Goal: Task Accomplishment & Management: Complete application form

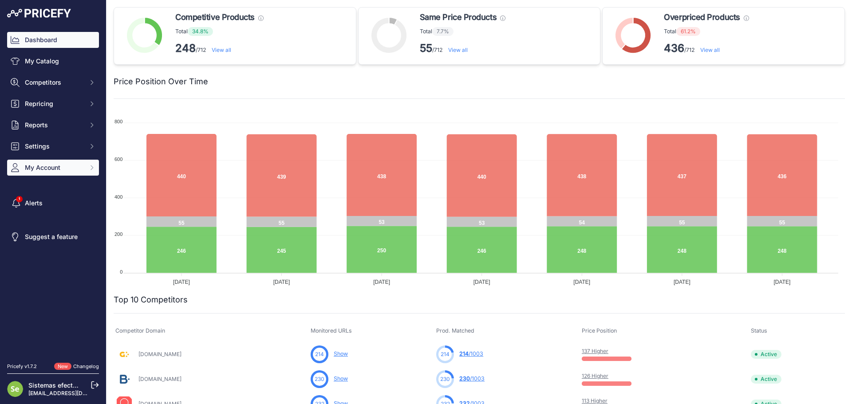
click at [67, 163] on button "My Account" at bounding box center [53, 168] width 92 height 16
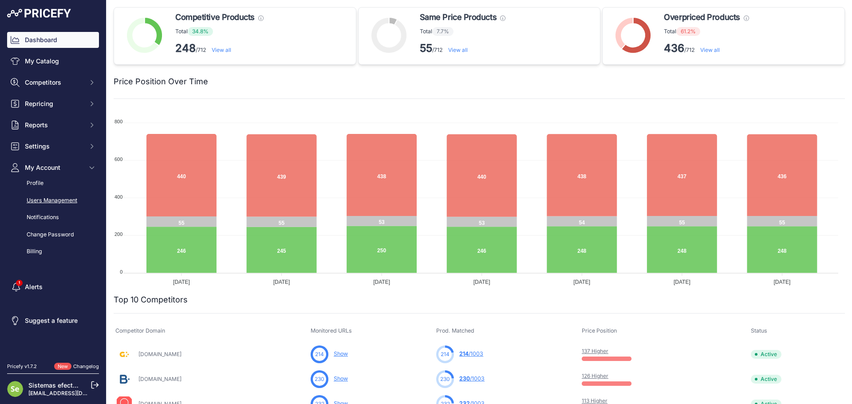
click at [64, 199] on link "Users Management" at bounding box center [53, 201] width 92 height 16
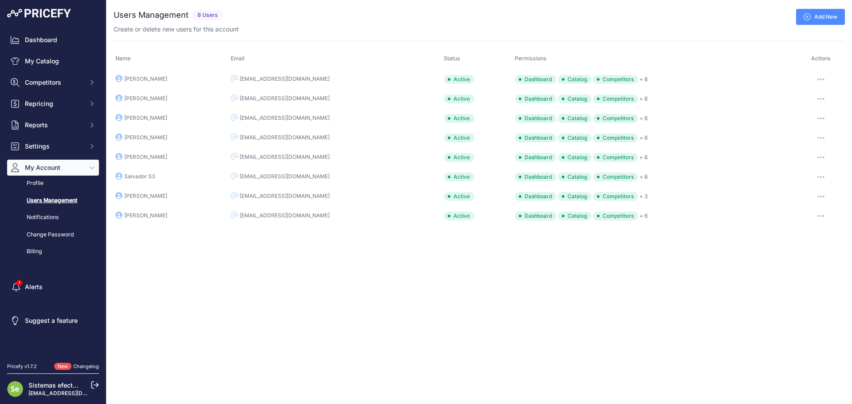
click at [835, 18] on link "Add New" at bounding box center [820, 17] width 49 height 16
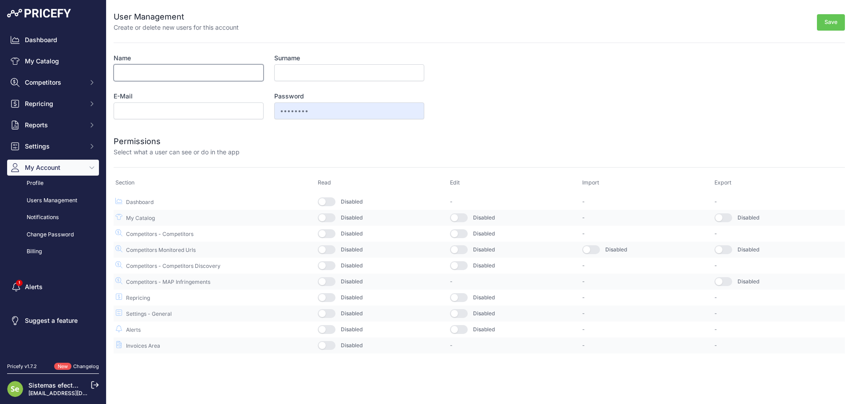
click at [184, 65] on input "Name" at bounding box center [189, 72] width 150 height 17
type input "Paco"
type input "Mas"
type input "pmas@efectoled.com"
click at [335, 206] on button "button" at bounding box center [327, 202] width 18 height 9
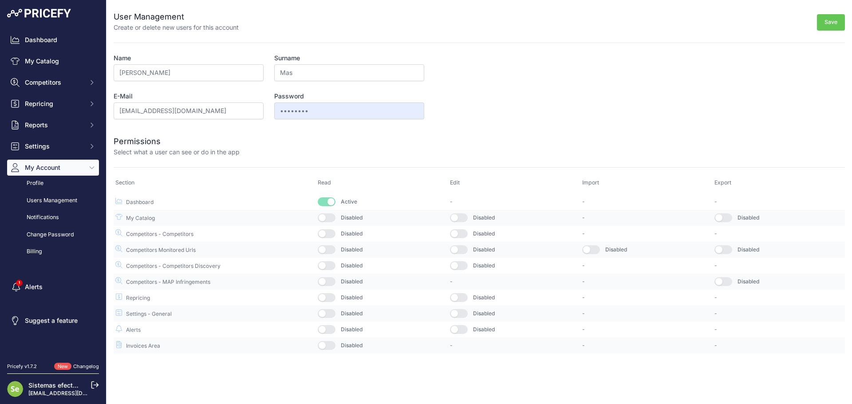
click at [332, 219] on button "button" at bounding box center [327, 218] width 18 height 9
click at [335, 241] on td "Disabled" at bounding box center [382, 234] width 132 height 16
click at [334, 237] on button "button" at bounding box center [327, 233] width 18 height 9
click at [332, 253] on button "button" at bounding box center [327, 249] width 18 height 9
click at [331, 269] on button "button" at bounding box center [327, 265] width 18 height 9
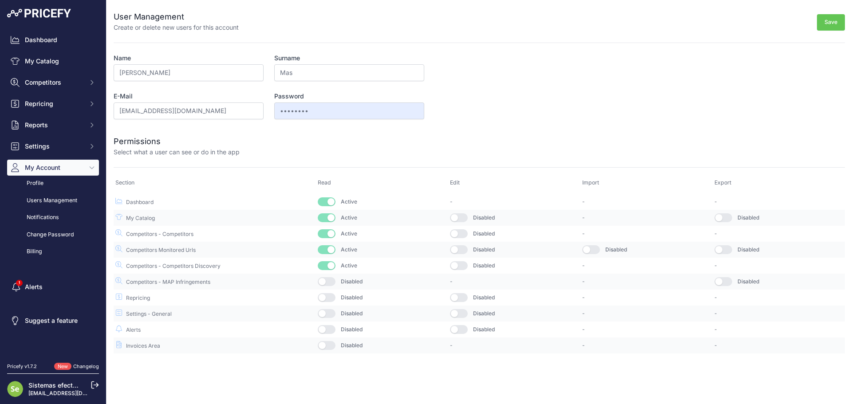
click at [330, 284] on button "button" at bounding box center [327, 281] width 18 height 9
click at [330, 301] on button "button" at bounding box center [327, 297] width 18 height 9
click at [330, 314] on button "button" at bounding box center [327, 313] width 18 height 9
click at [329, 333] on button "button" at bounding box center [327, 329] width 18 height 9
click at [327, 345] on button "button" at bounding box center [327, 345] width 18 height 9
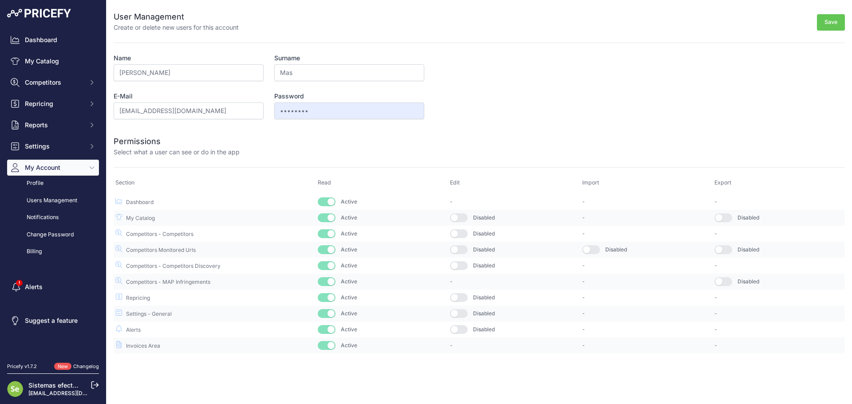
click at [827, 17] on button "Save" at bounding box center [831, 22] width 28 height 16
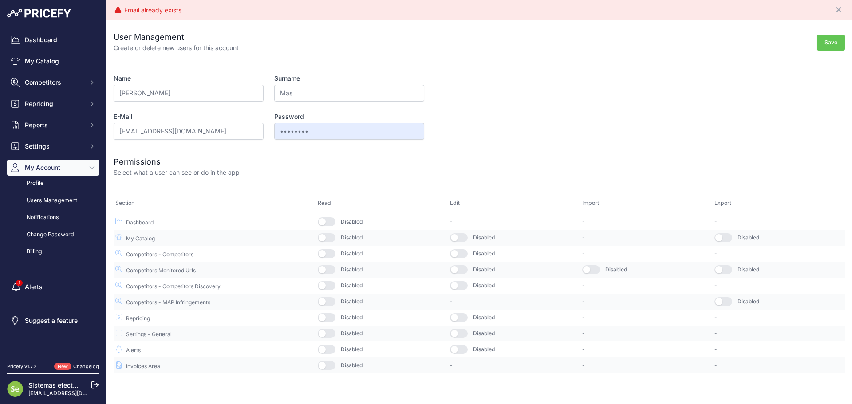
click at [53, 201] on link "Users Management" at bounding box center [53, 201] width 92 height 16
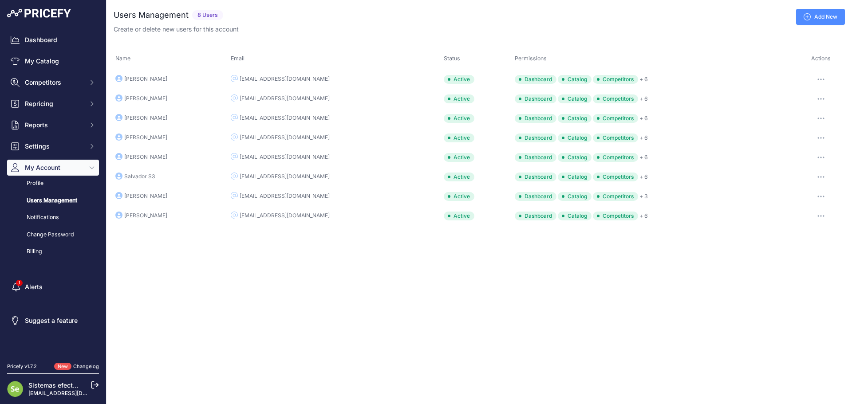
click at [808, 15] on icon at bounding box center [807, 16] width 7 height 7
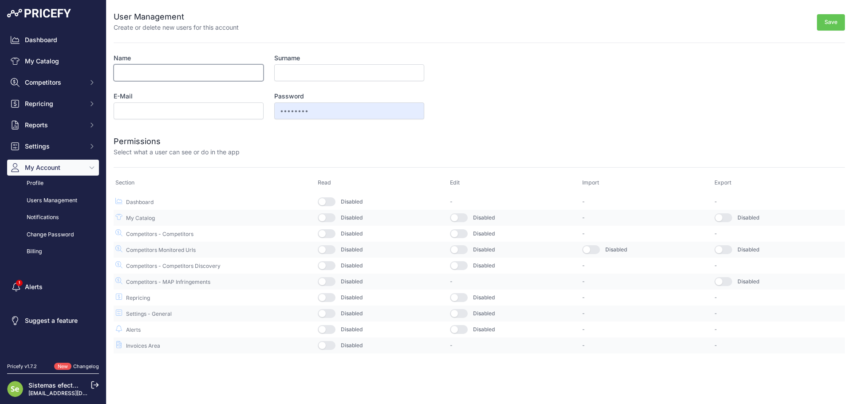
click at [196, 75] on input "Name" at bounding box center [189, 72] width 150 height 17
type input "[PERSON_NAME]"
type input "Mas"
type input "[EMAIL_ADDRESS][DOMAIN_NAME]"
click at [278, 153] on div at bounding box center [542, 145] width 605 height 21
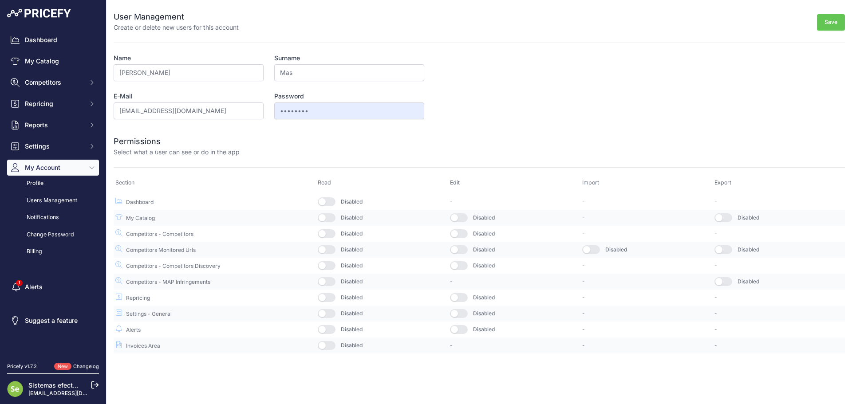
click at [328, 203] on button "button" at bounding box center [327, 202] width 18 height 9
click at [329, 222] on td "Disabled" at bounding box center [382, 218] width 132 height 16
click at [328, 231] on button "button" at bounding box center [327, 233] width 18 height 9
click at [329, 220] on button "button" at bounding box center [327, 218] width 18 height 9
click at [331, 261] on button "button" at bounding box center [327, 265] width 18 height 9
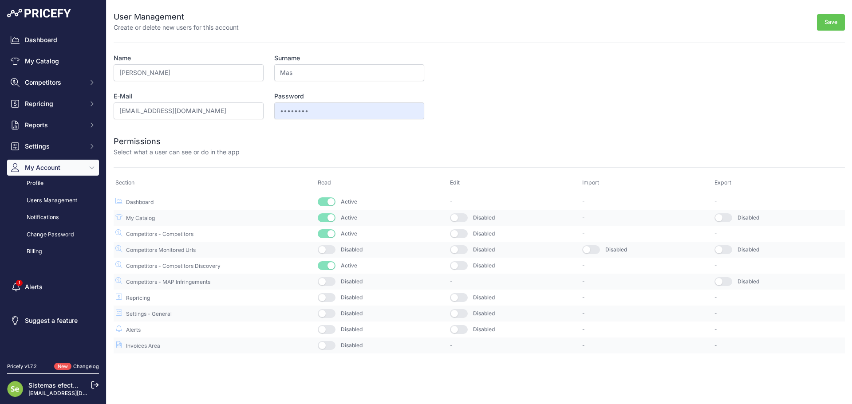
click at [333, 249] on button "button" at bounding box center [327, 249] width 18 height 9
click at [331, 278] on button "button" at bounding box center [327, 281] width 18 height 9
drag, startPoint x: 329, startPoint y: 301, endPoint x: 330, endPoint y: 306, distance: 5.0
click at [329, 301] on button "button" at bounding box center [327, 297] width 18 height 9
click at [330, 315] on button "button" at bounding box center [327, 313] width 18 height 9
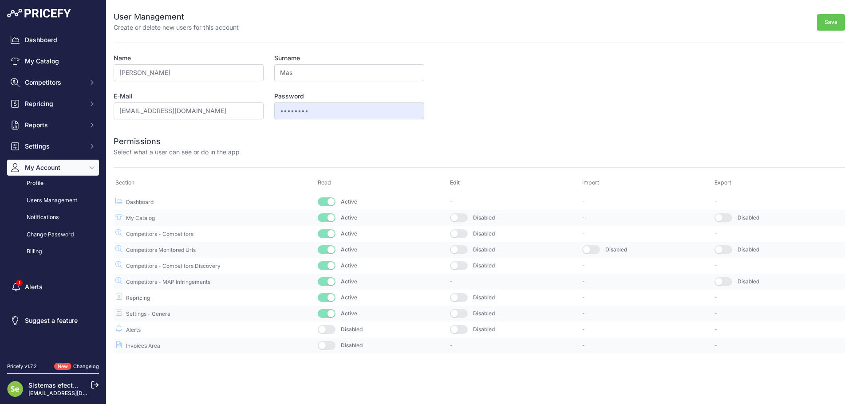
drag, startPoint x: 330, startPoint y: 328, endPoint x: 330, endPoint y: 344, distance: 15.1
click at [330, 329] on button "button" at bounding box center [327, 329] width 18 height 9
click at [330, 345] on button "button" at bounding box center [327, 345] width 18 height 9
click at [826, 15] on button "Save" at bounding box center [831, 22] width 28 height 16
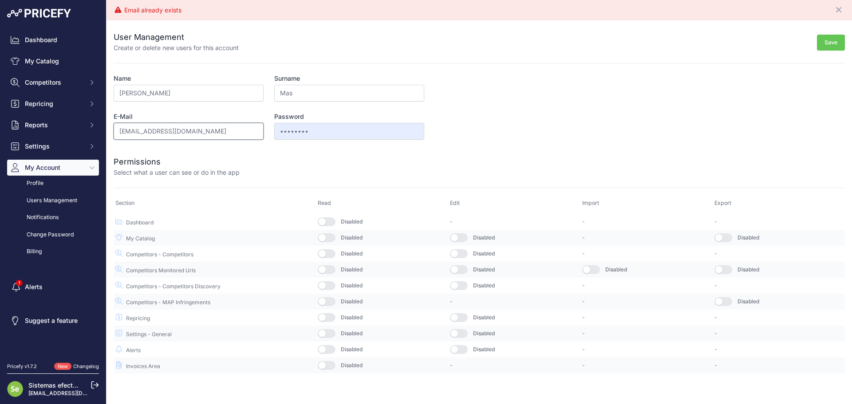
click at [208, 129] on input "pmas@efectoled.com" at bounding box center [189, 131] width 150 height 17
click at [162, 95] on input "Paco" at bounding box center [189, 93] width 150 height 17
click at [57, 197] on link "Users Management" at bounding box center [53, 201] width 92 height 16
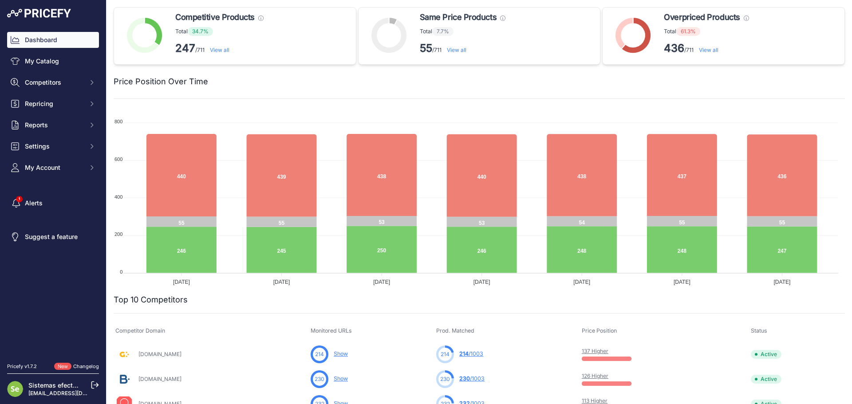
click at [97, 383] on icon at bounding box center [95, 385] width 8 height 8
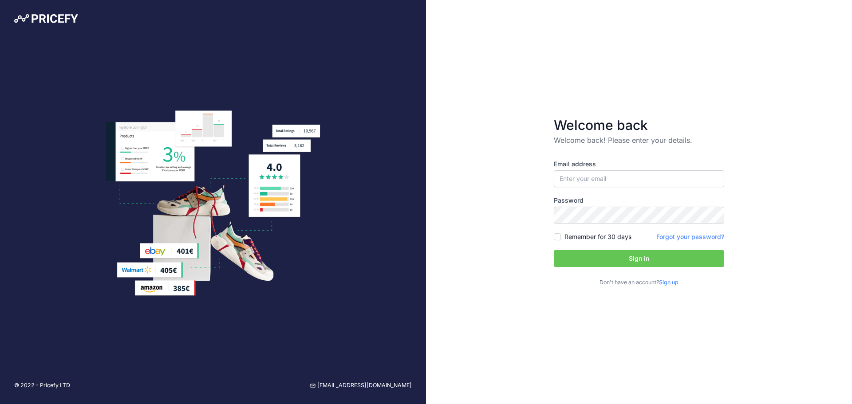
click at [95, 386] on div "© 2022 - Pricefy LTD [EMAIL_ADDRESS][DOMAIN_NAME]" at bounding box center [213, 386] width 426 height 37
click at [609, 182] on input "email" at bounding box center [639, 178] width 170 height 17
type input "[EMAIL_ADDRESS][DOMAIN_NAME]"
click at [645, 258] on button "Sign in" at bounding box center [639, 258] width 170 height 17
